Goal: Task Accomplishment & Management: Manage account settings

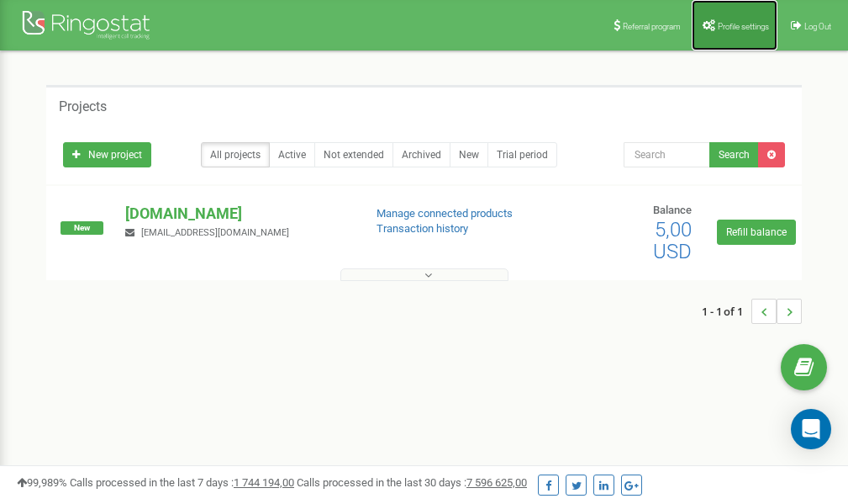
click at [731, 26] on span "Profile settings" at bounding box center [743, 26] width 51 height 9
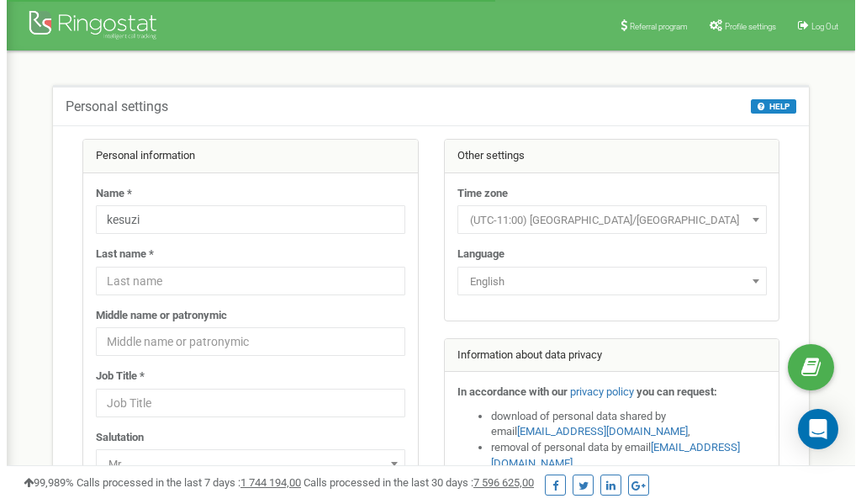
scroll to position [84, 0]
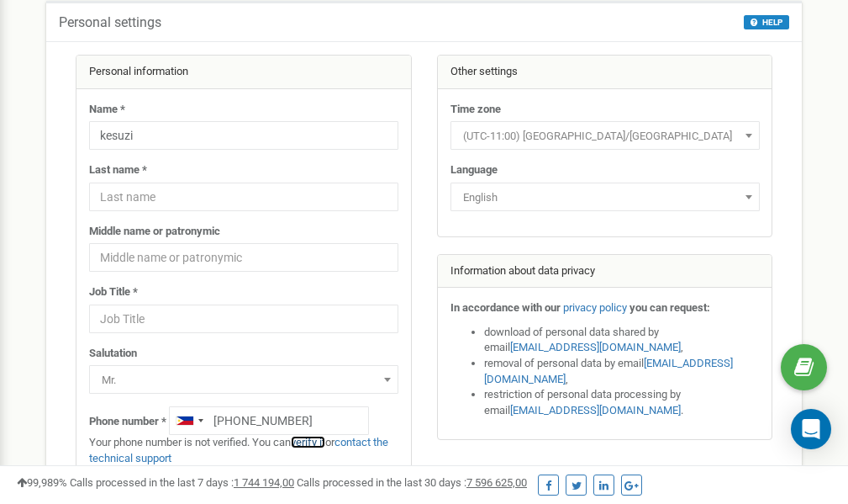
click at [317, 441] on link "verify it" at bounding box center [308, 441] width 34 height 13
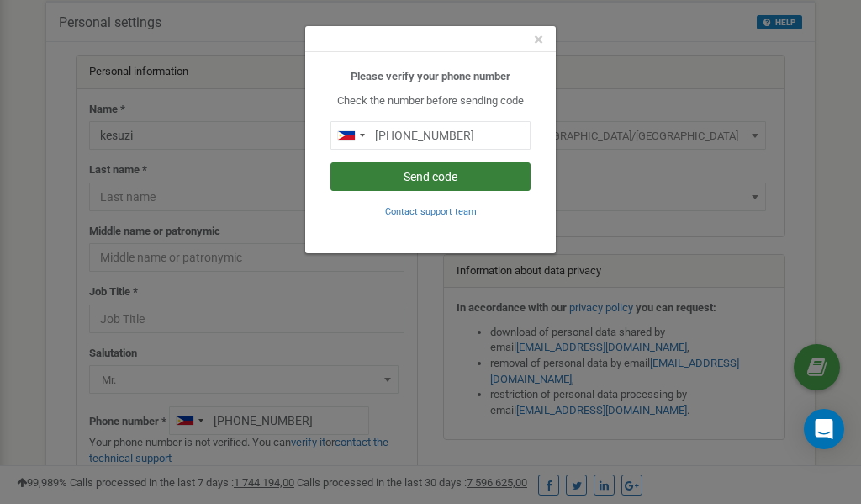
click at [462, 172] on button "Send code" at bounding box center [430, 176] width 200 height 29
